Goal: Task Accomplishment & Management: Complete application form

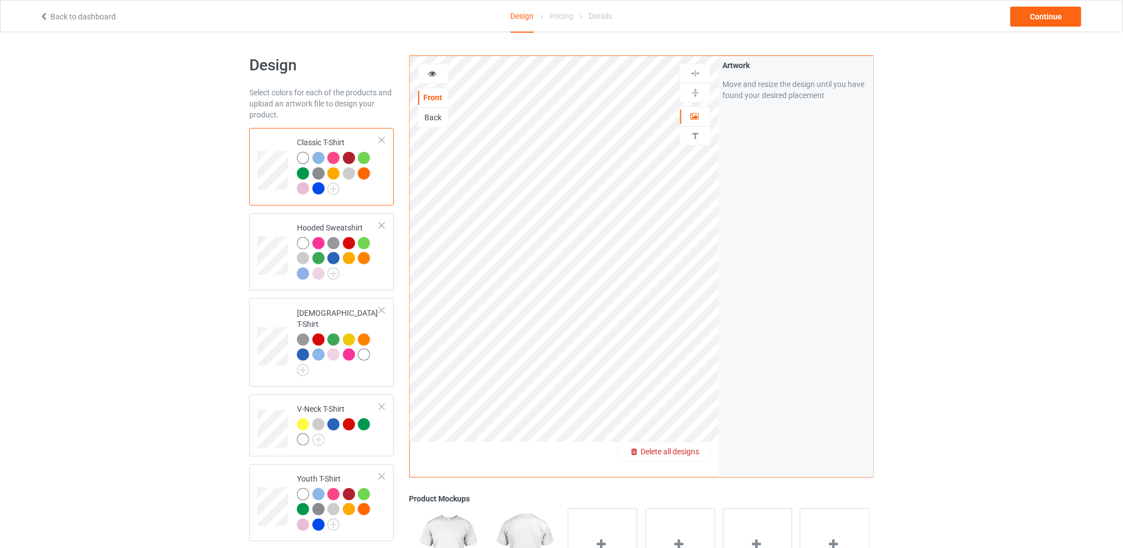
click at [701, 455] on div "Delete all designs" at bounding box center [664, 451] width 92 height 11
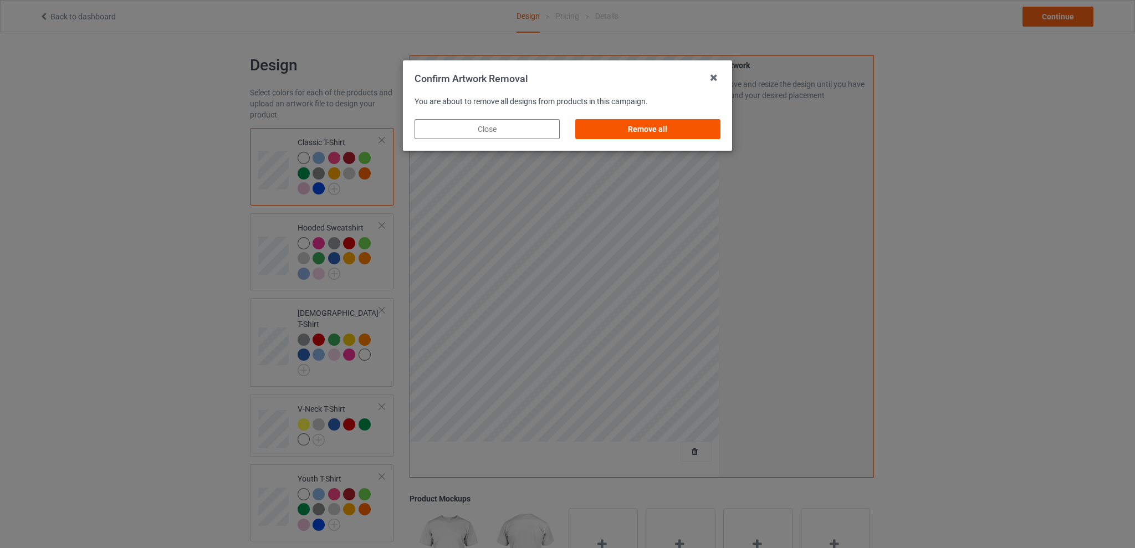
click at [653, 132] on div "Remove all" at bounding box center [647, 129] width 145 height 20
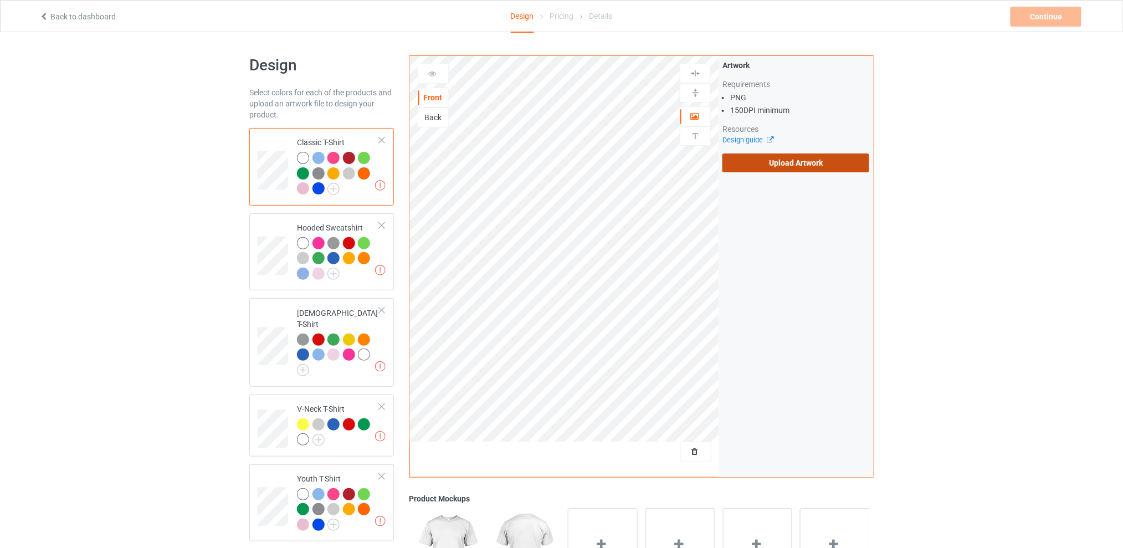
click at [775, 156] on label "Upload Artwork" at bounding box center [796, 163] width 147 height 19
click at [0, 0] on input "Upload Artwork" at bounding box center [0, 0] width 0 height 0
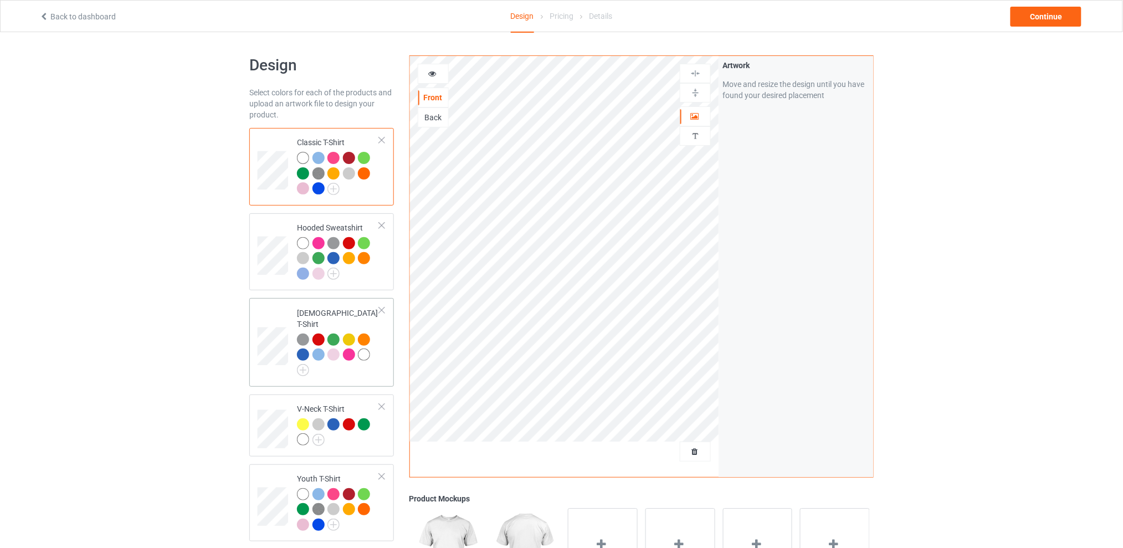
scroll to position [222, 0]
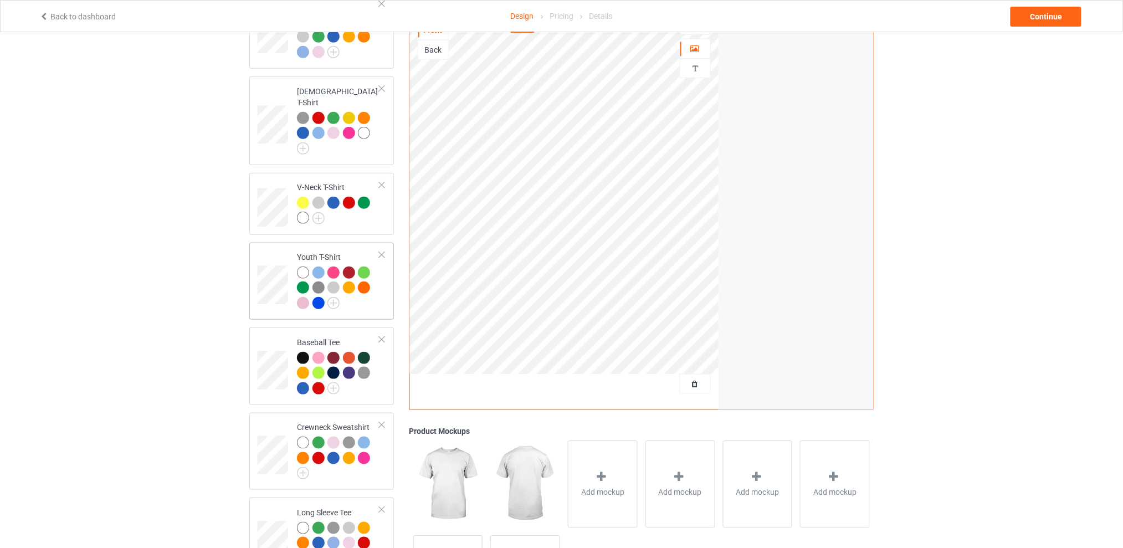
click at [382, 251] on div at bounding box center [382, 255] width 8 height 8
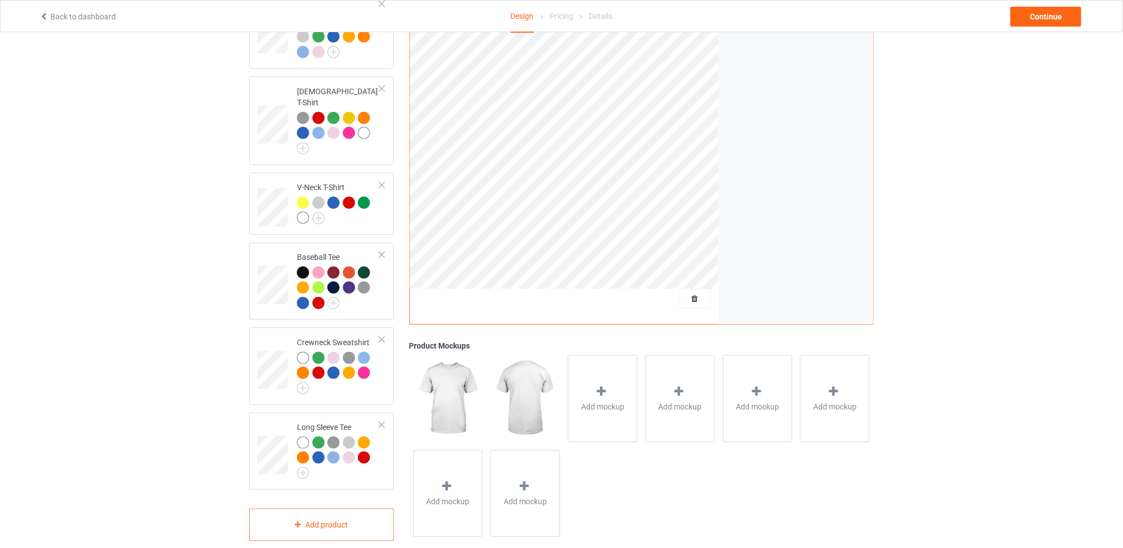
scroll to position [147, 0]
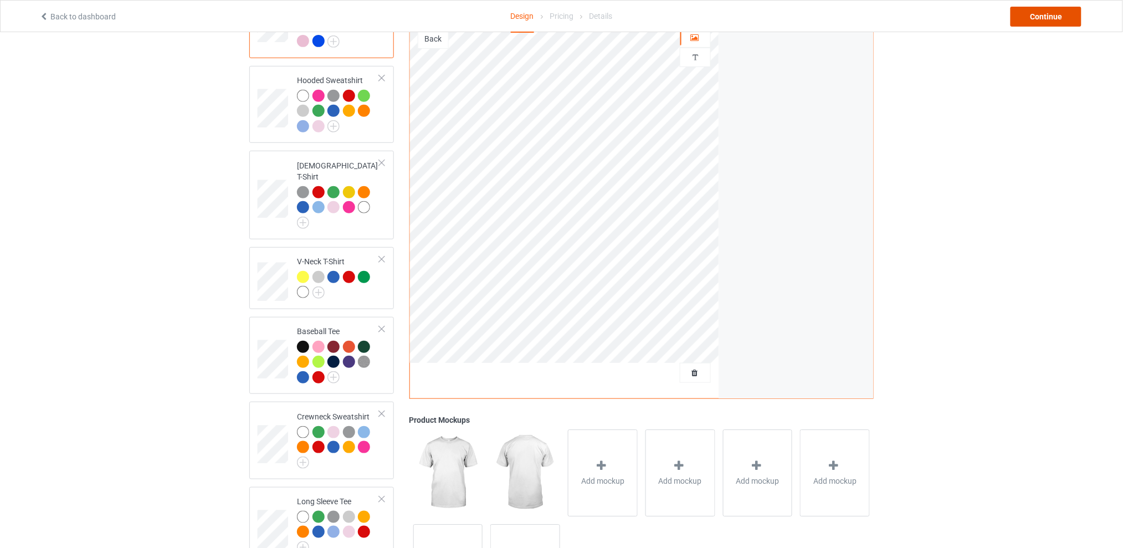
click at [1049, 17] on div "Continue" at bounding box center [1046, 17] width 71 height 20
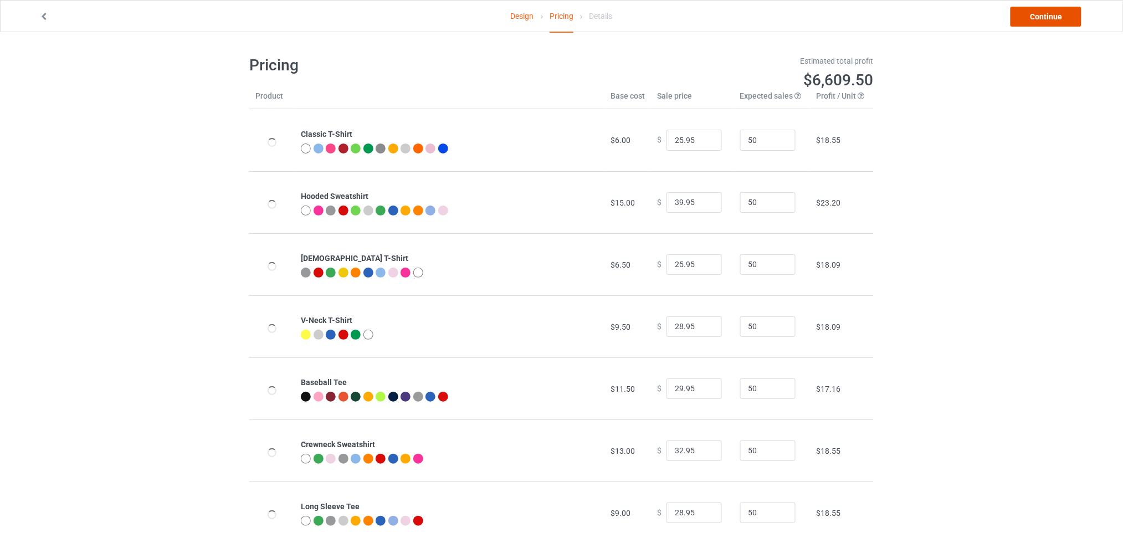
click at [1040, 17] on link "Continue" at bounding box center [1046, 17] width 71 height 20
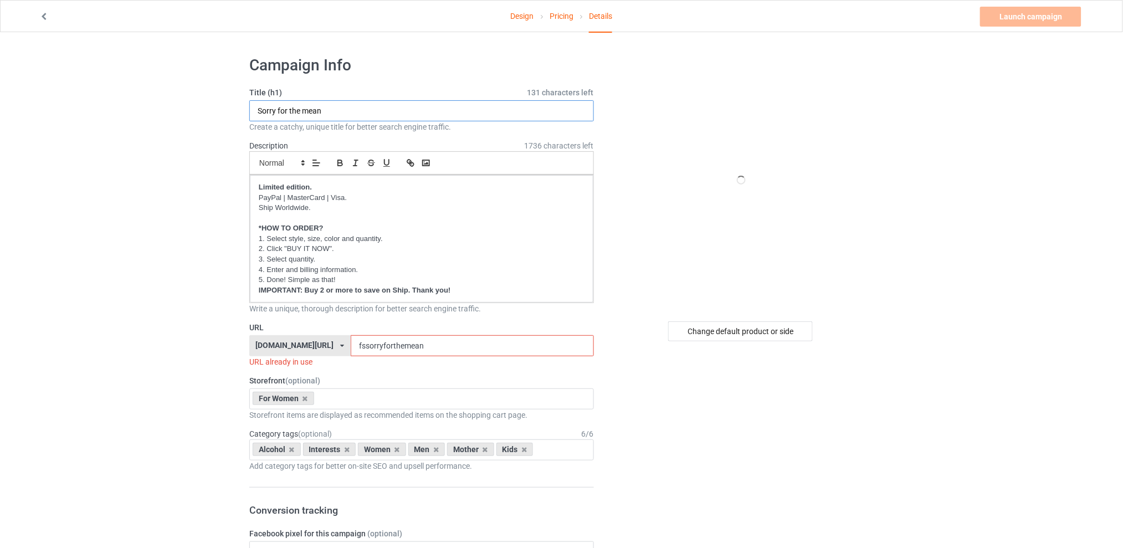
drag, startPoint x: 335, startPoint y: 105, endPoint x: 214, endPoint y: 111, distance: 121.5
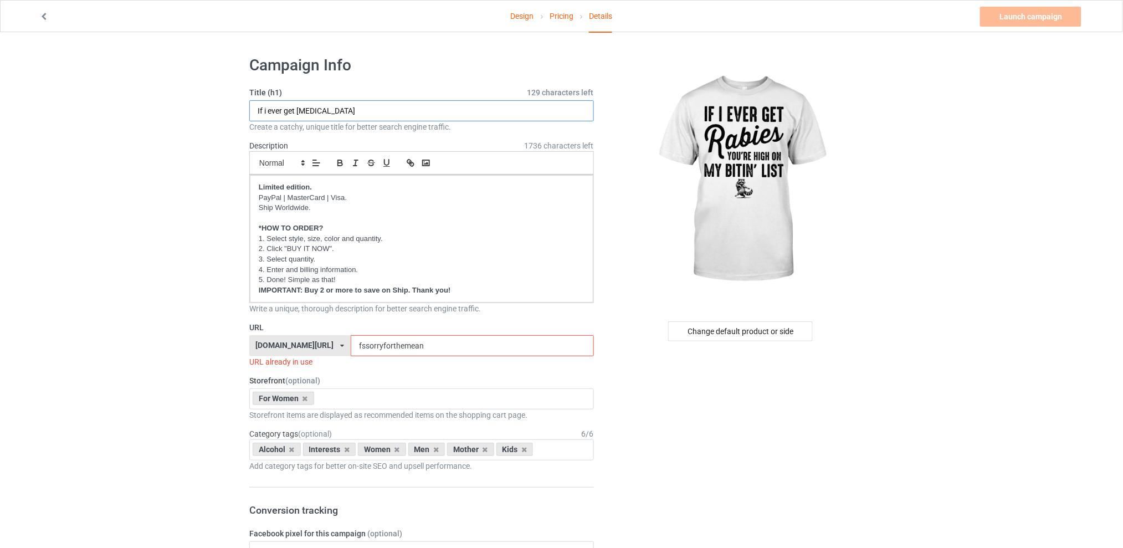
type input "If i ever get [MEDICAL_DATA]"
drag, startPoint x: 454, startPoint y: 348, endPoint x: 329, endPoint y: 353, distance: 125.3
click at [329, 353] on div "[DOMAIN_NAME][URL] [DOMAIN_NAME][URL] [DOMAIN_NAME][URL] [DOMAIN_NAME][URL] 5d7…" at bounding box center [421, 345] width 345 height 21
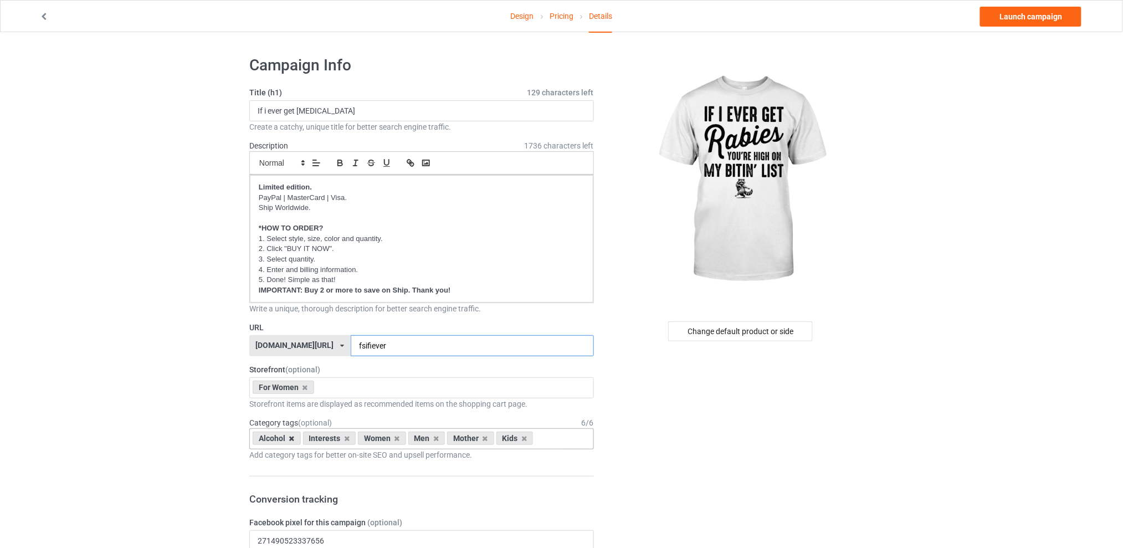
type input "fsifiever"
click at [291, 440] on icon at bounding box center [292, 438] width 6 height 7
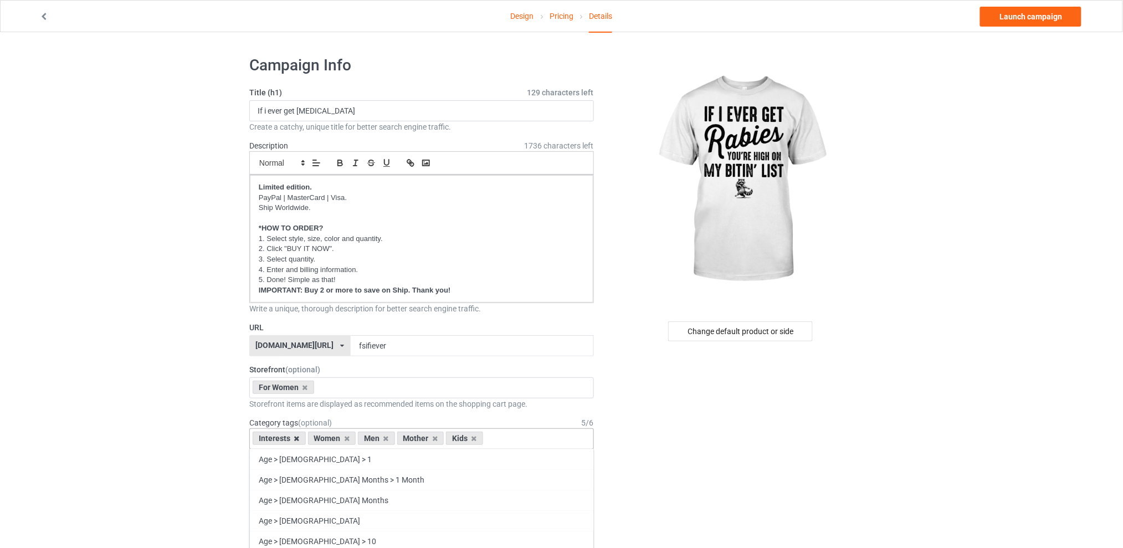
click at [294, 439] on icon at bounding box center [297, 438] width 6 height 7
click at [330, 438] on icon at bounding box center [331, 438] width 6 height 7
click at [341, 439] on icon at bounding box center [341, 438] width 6 height 7
click at [332, 438] on icon at bounding box center [331, 438] width 6 height 7
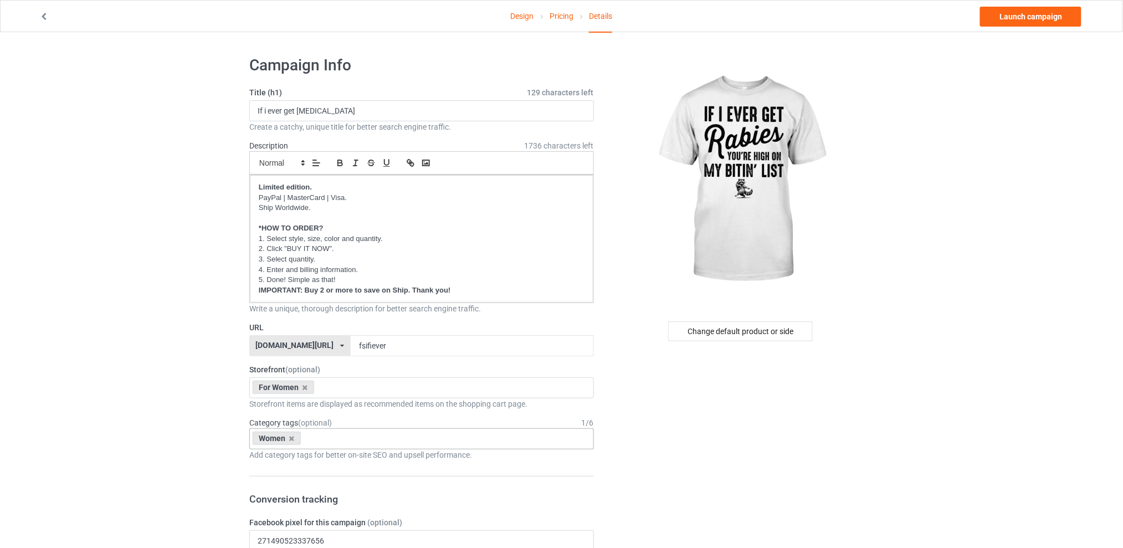
click at [740, 328] on div "Change default product or side" at bounding box center [740, 331] width 145 height 20
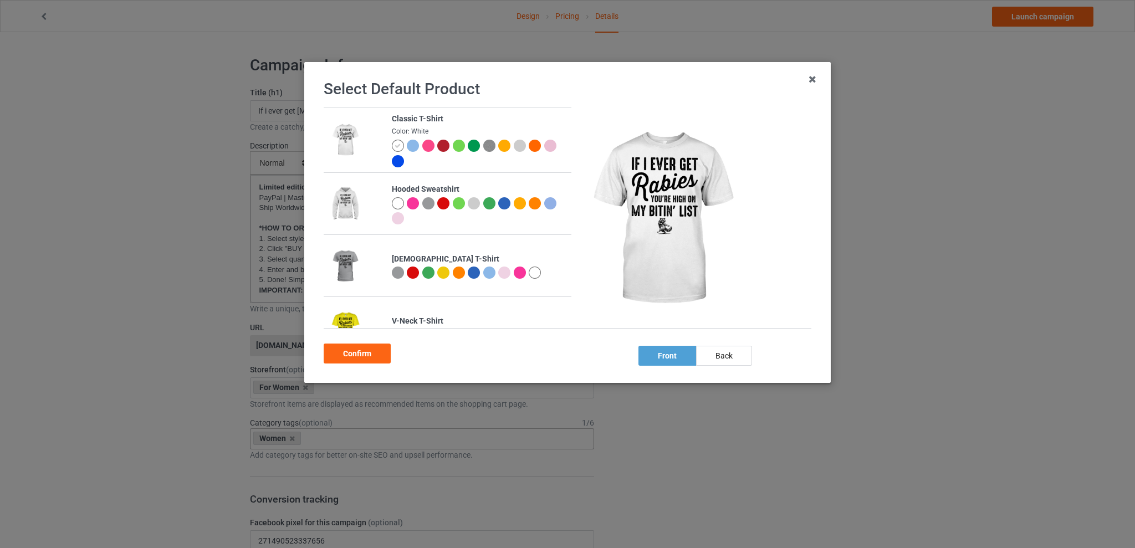
click at [529, 274] on div at bounding box center [535, 273] width 12 height 12
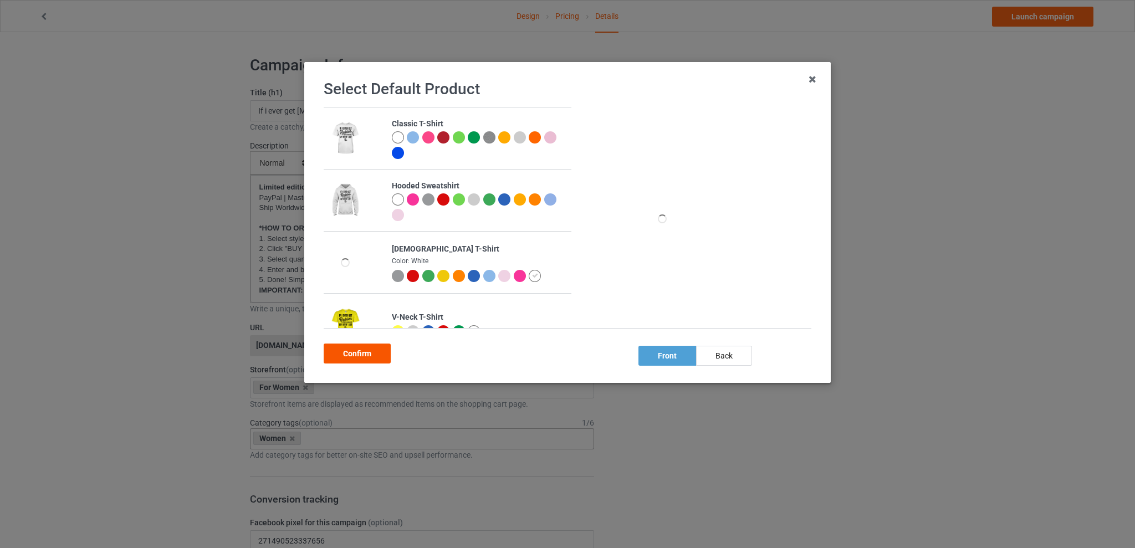
click at [365, 352] on div "Confirm" at bounding box center [357, 354] width 67 height 20
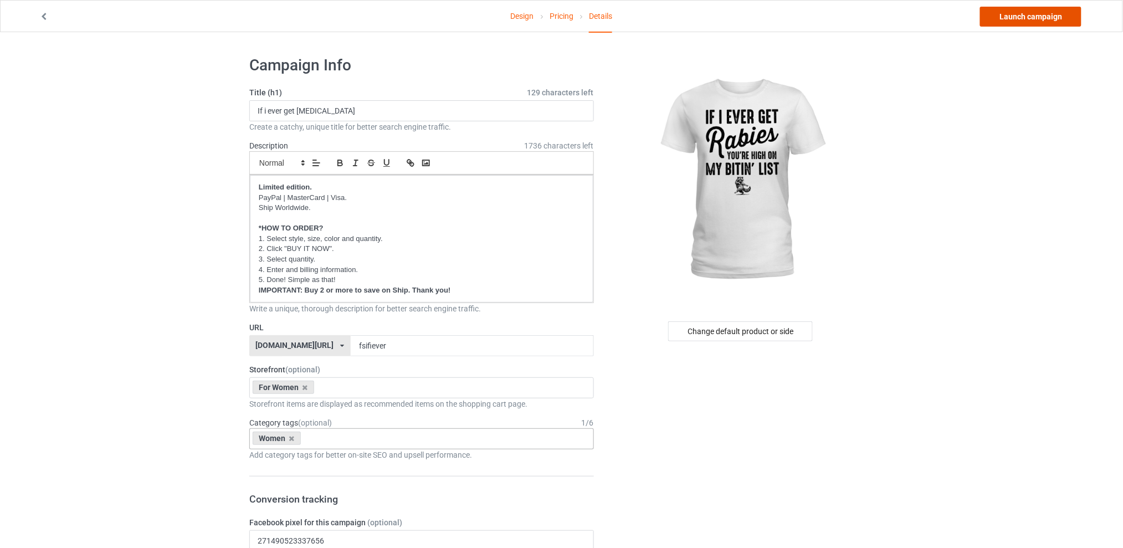
click at [1020, 7] on link "Launch campaign" at bounding box center [1030, 17] width 101 height 20
